Goal: Task Accomplishment & Management: Manage account settings

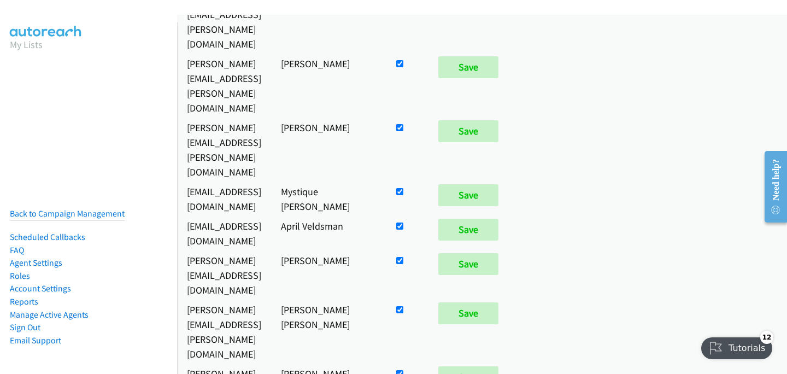
scroll to position [1204, 0]
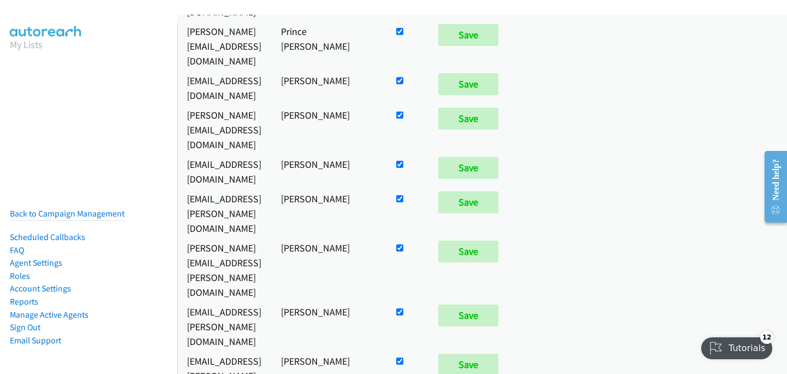
checkbox input "false"
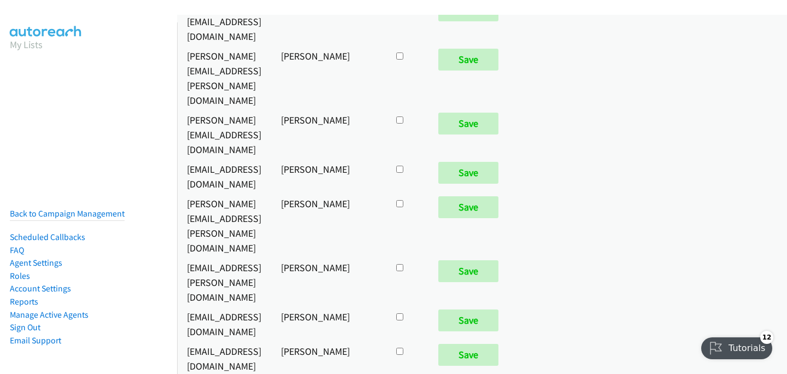
checkbox input "true"
